Goal: Task Accomplishment & Management: Use online tool/utility

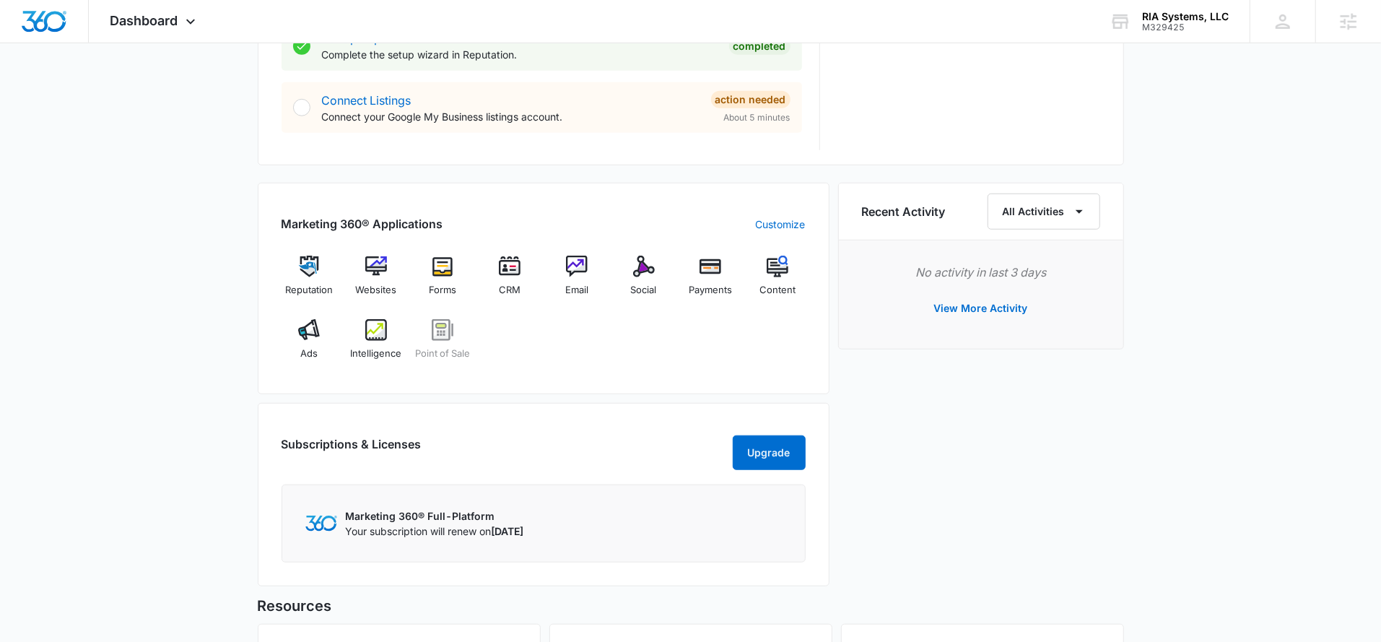
scroll to position [770, 0]
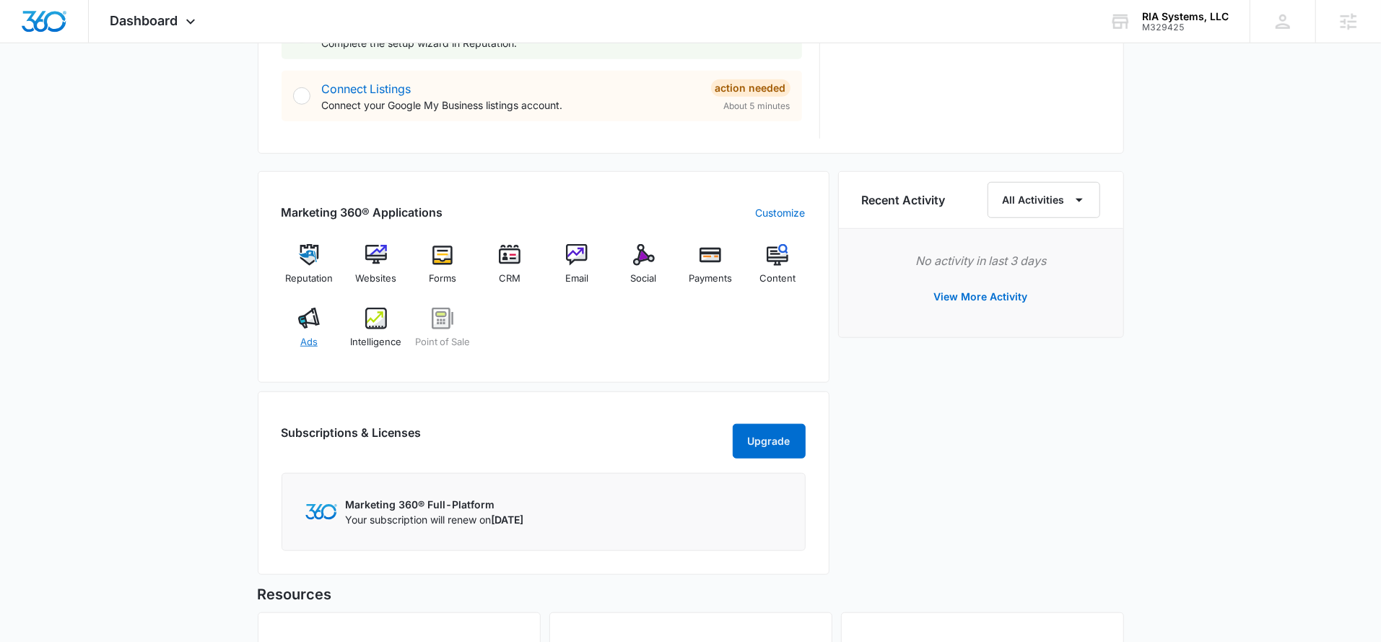
click at [307, 320] on img at bounding box center [309, 319] width 22 height 22
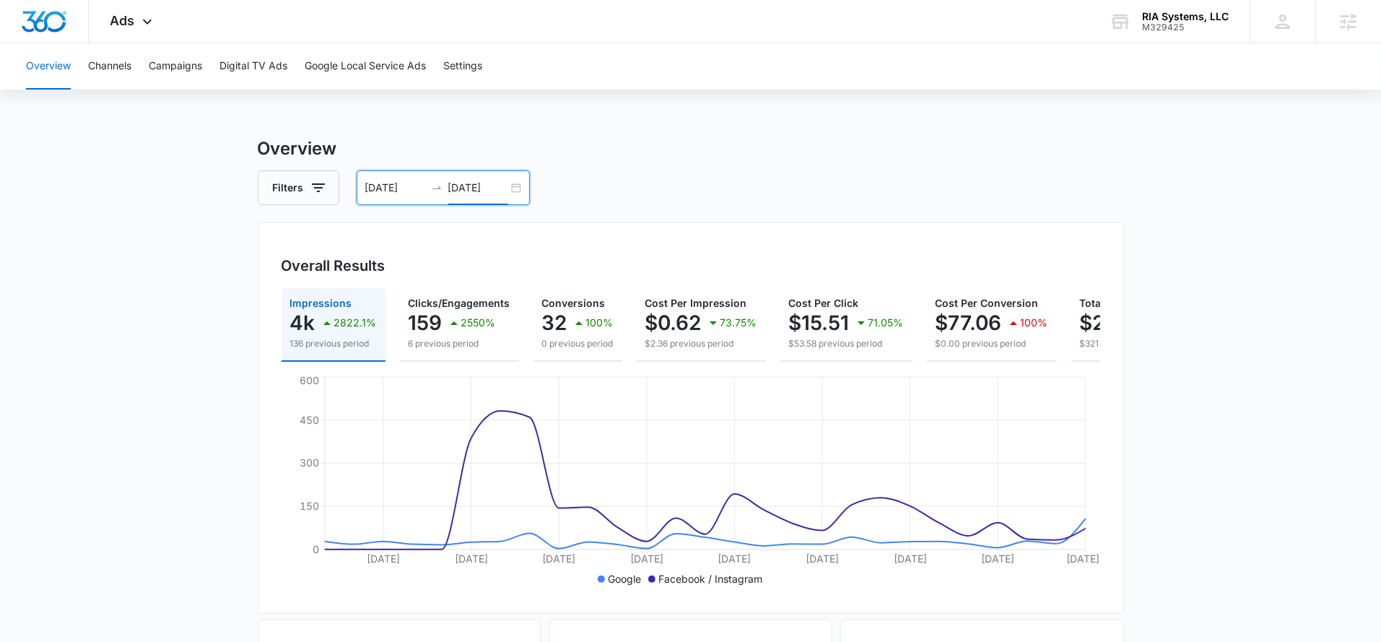
click at [493, 188] on input "[DATE]" at bounding box center [478, 188] width 60 height 16
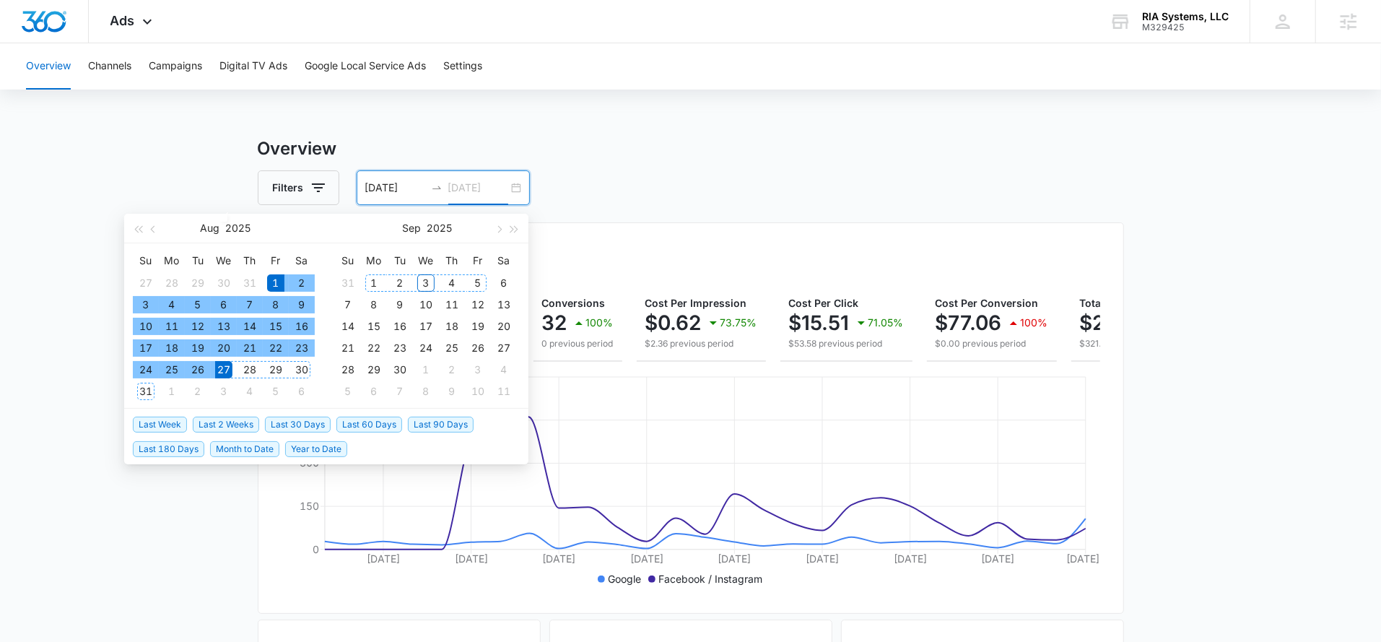
type input "[DATE]"
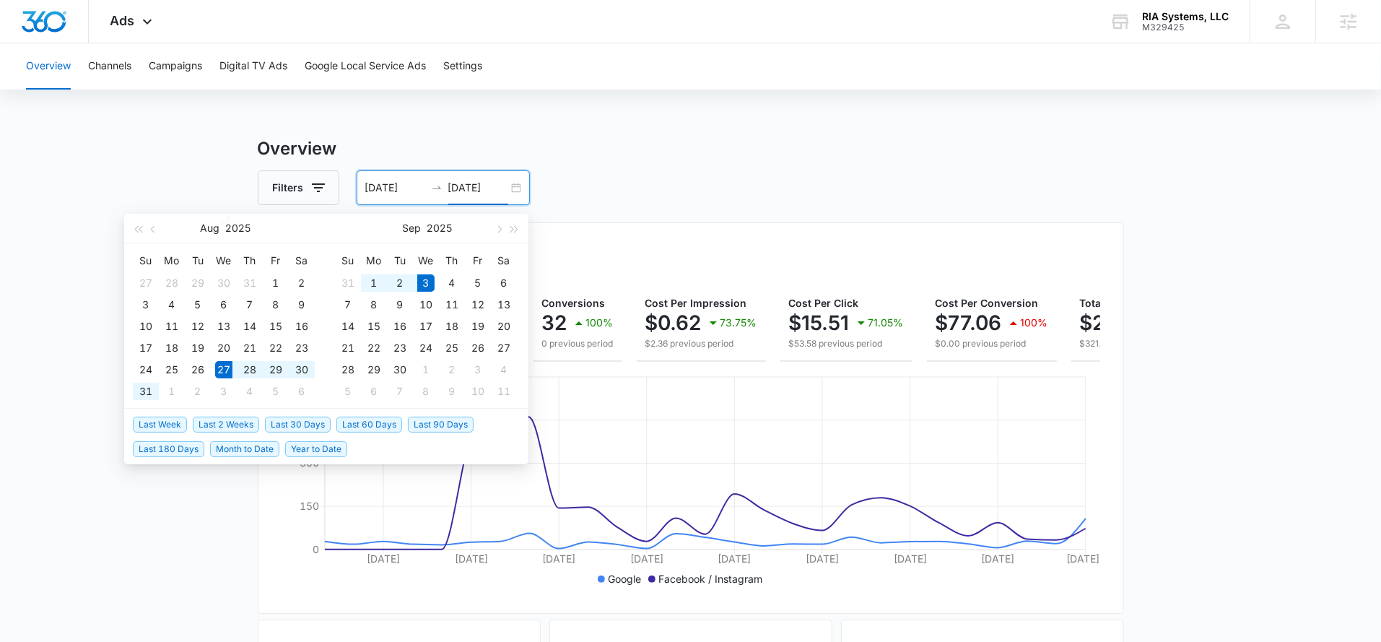
click at [152, 421] on span "Last Week" at bounding box center [160, 425] width 54 height 16
type input "[DATE]"
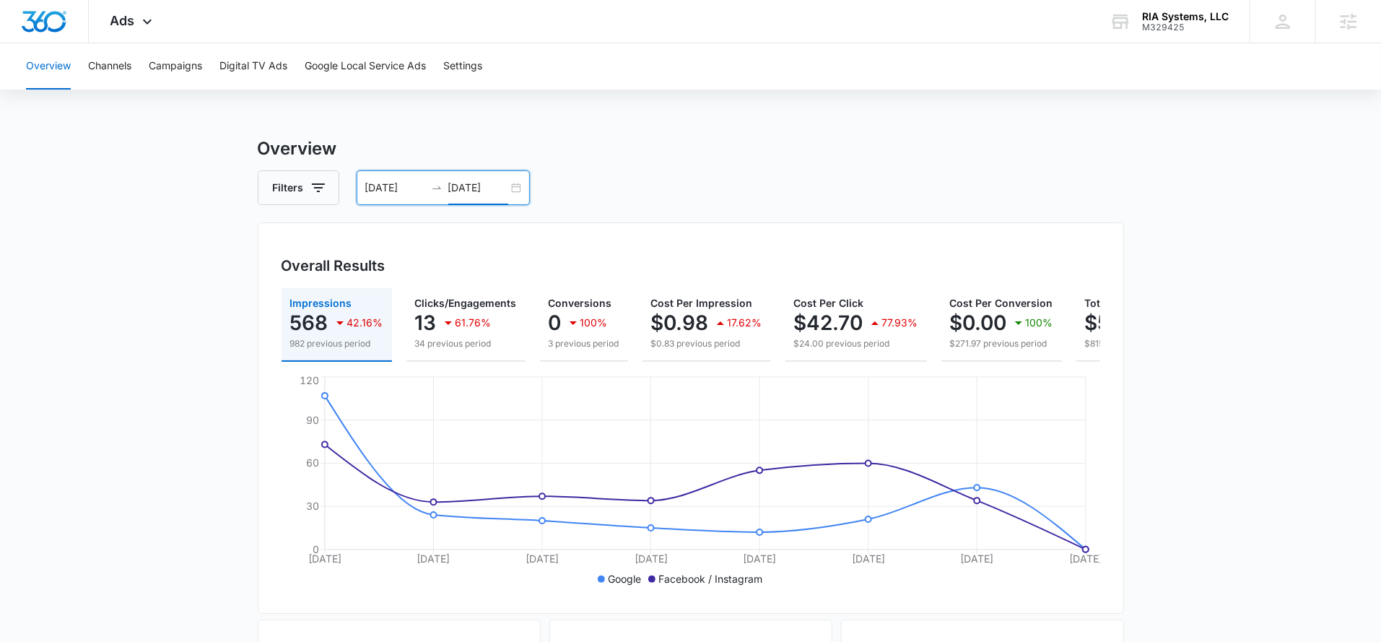
scroll to position [122, 0]
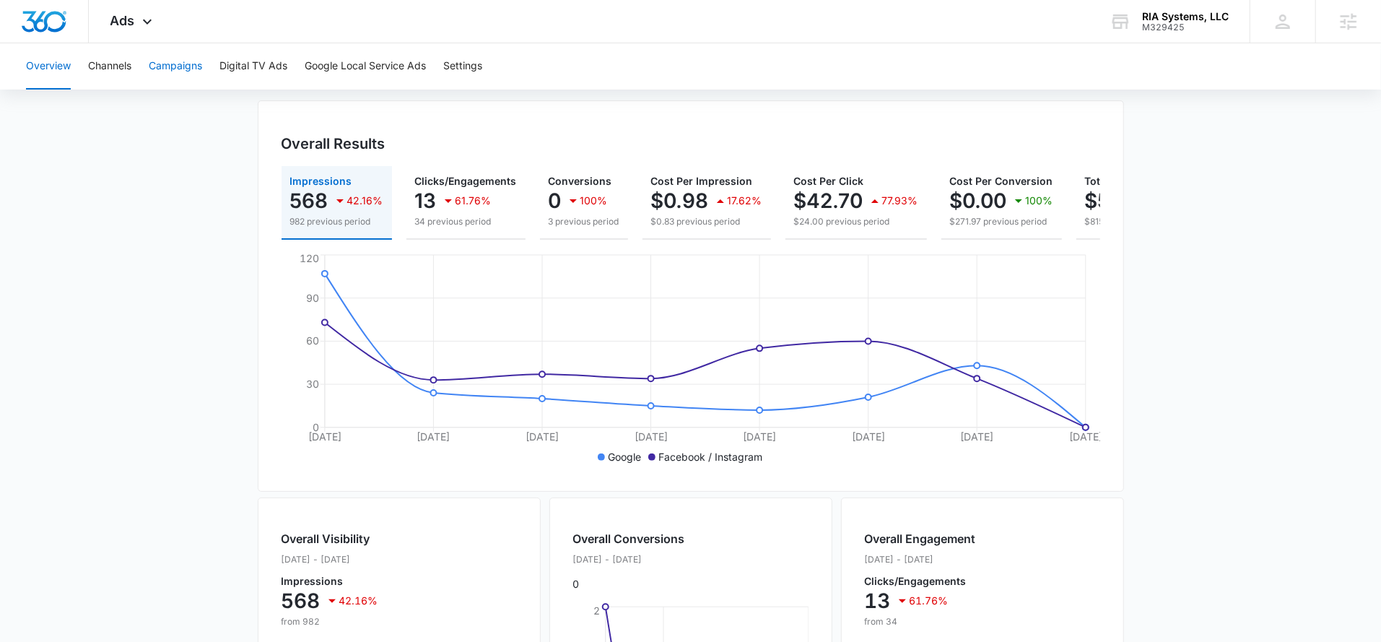
click at [171, 61] on button "Campaigns" at bounding box center [175, 66] width 53 height 46
